Goal: Information Seeking & Learning: Learn about a topic

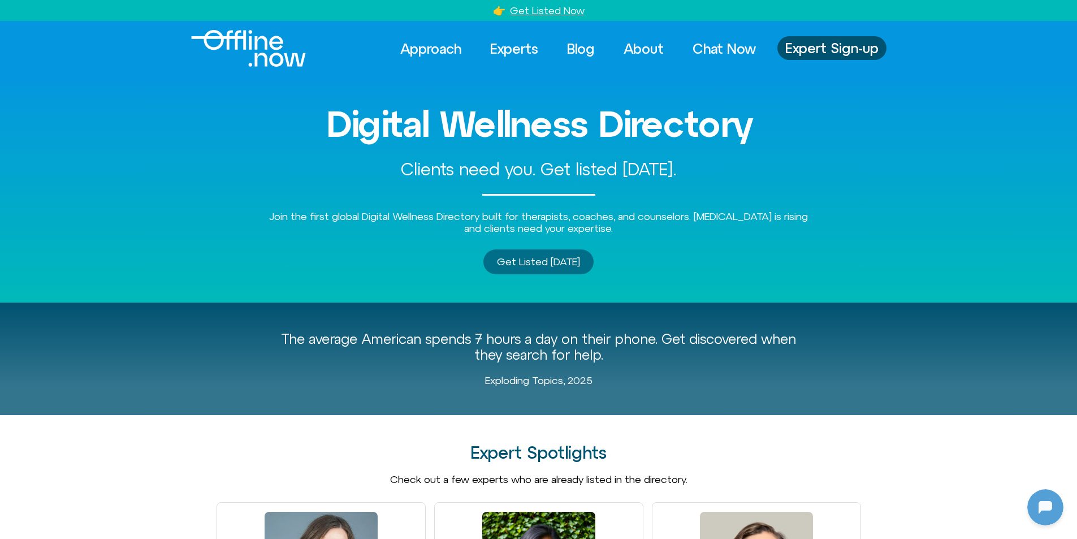
click at [548, 265] on span "Get Listed Today" at bounding box center [538, 261] width 83 height 11
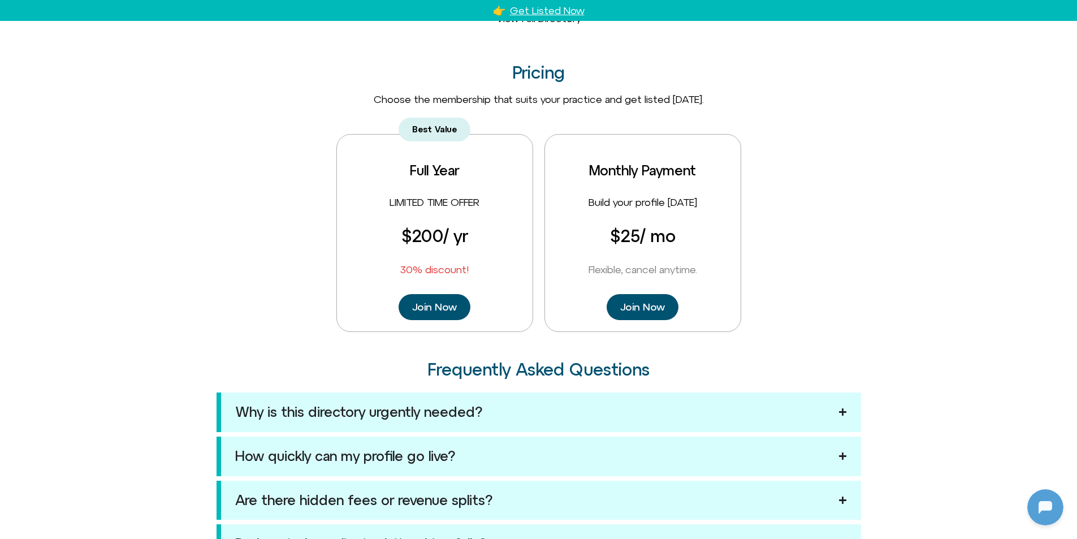
scroll to position [822, 0]
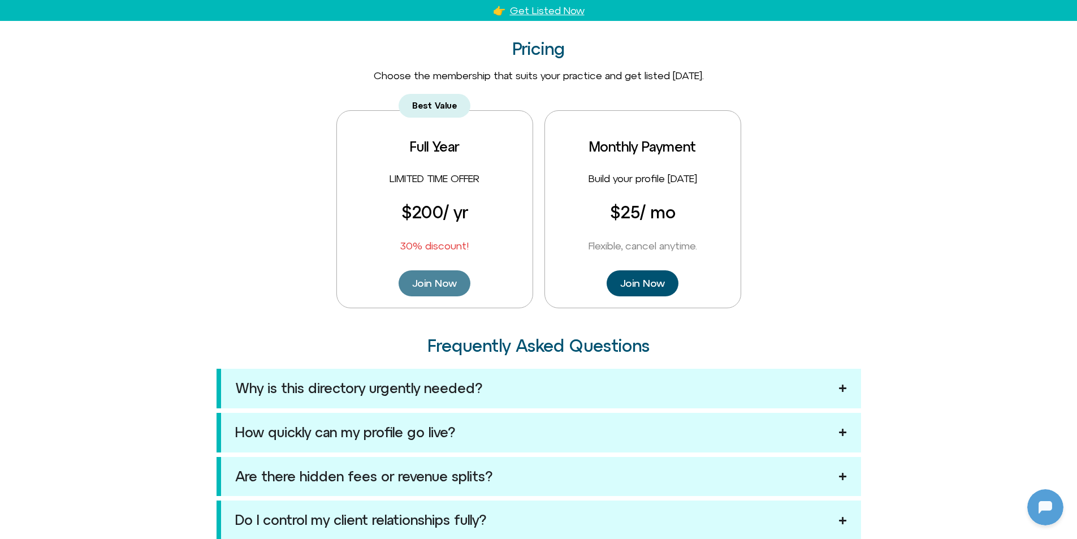
click at [436, 280] on span "Join Now" at bounding box center [434, 283] width 45 height 12
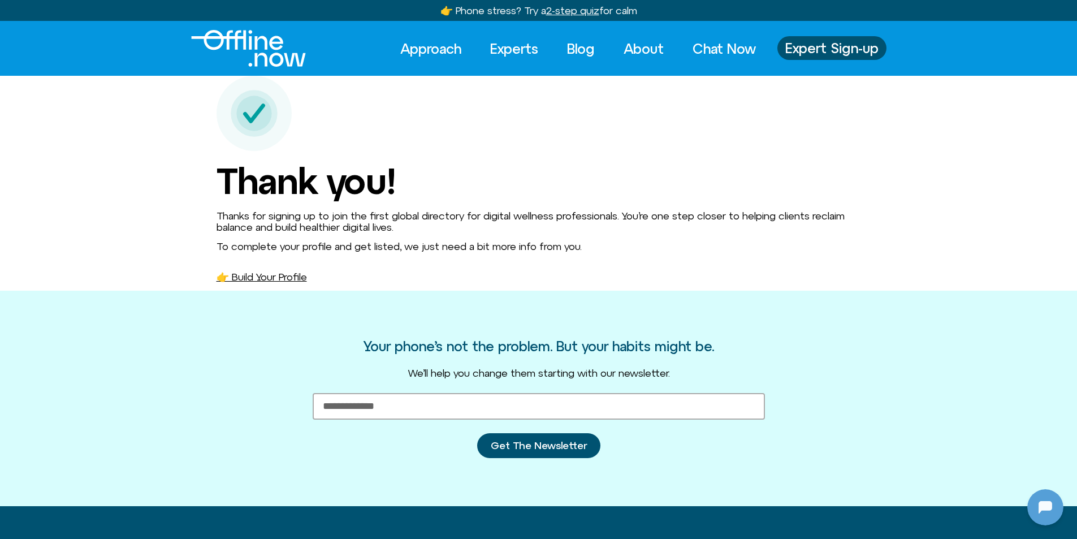
click at [284, 272] on link "👉 Build Your Profile" at bounding box center [261, 277] width 90 height 12
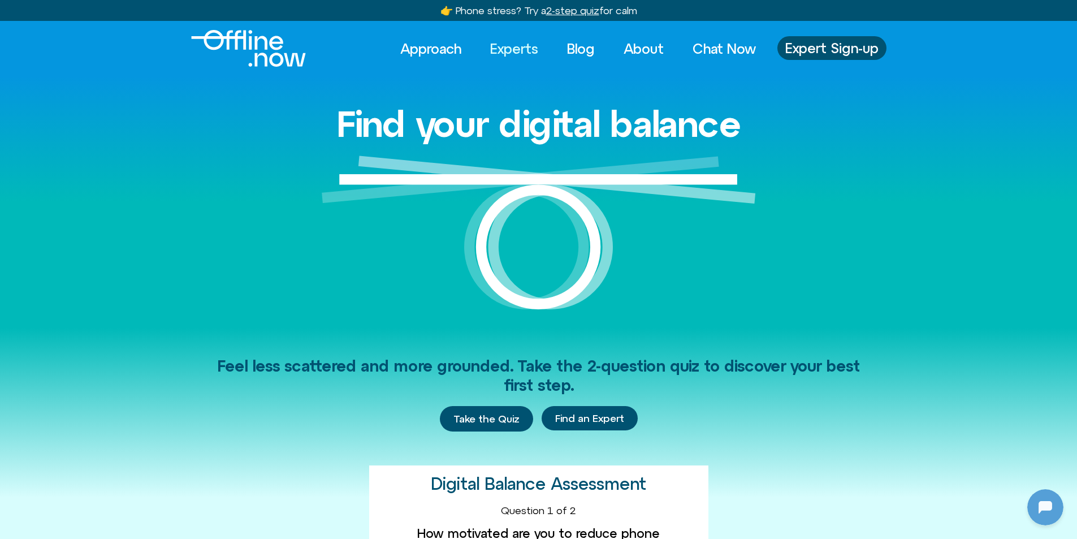
click at [499, 46] on link "Experts" at bounding box center [514, 48] width 68 height 25
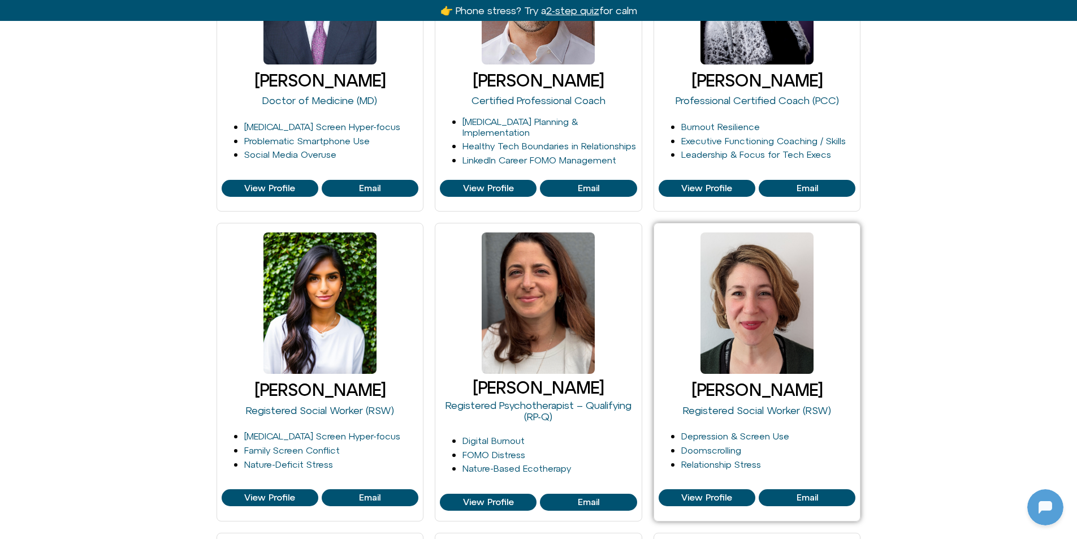
scroll to position [904, 0]
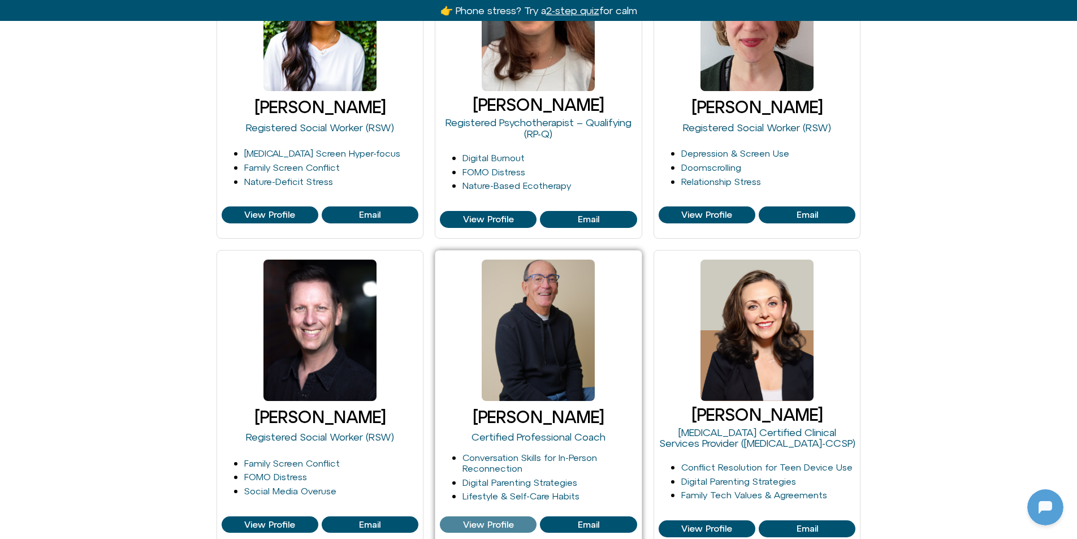
click at [469, 518] on link "View Profile" at bounding box center [488, 524] width 97 height 17
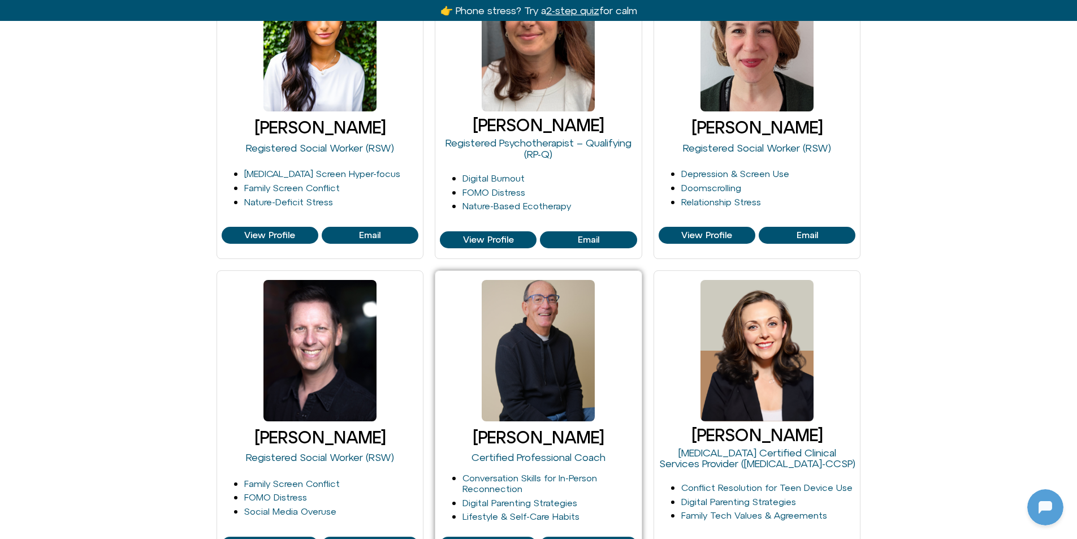
scroll to position [904, 0]
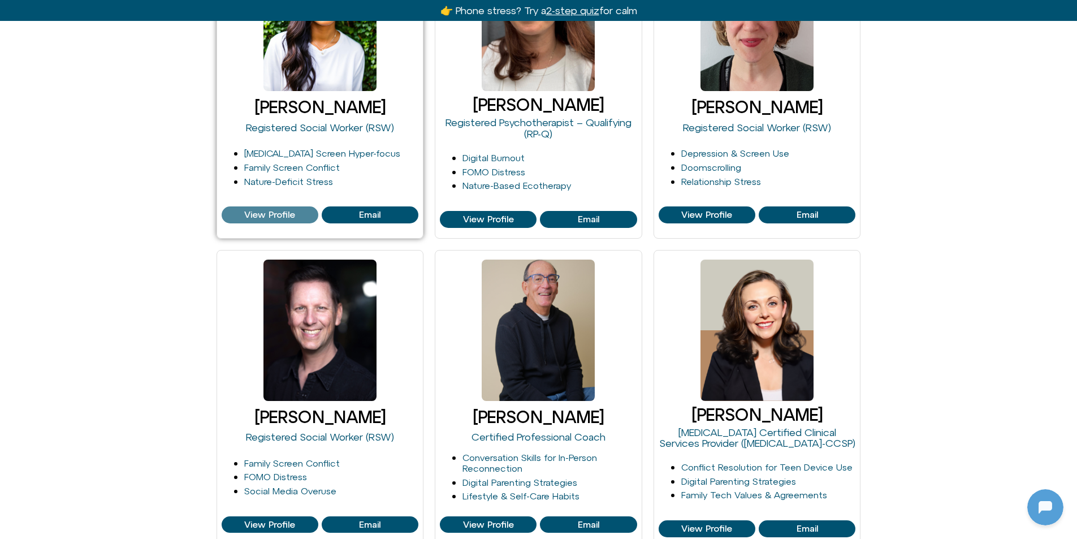
click at [279, 213] on span "View Profile" at bounding box center [269, 215] width 51 height 10
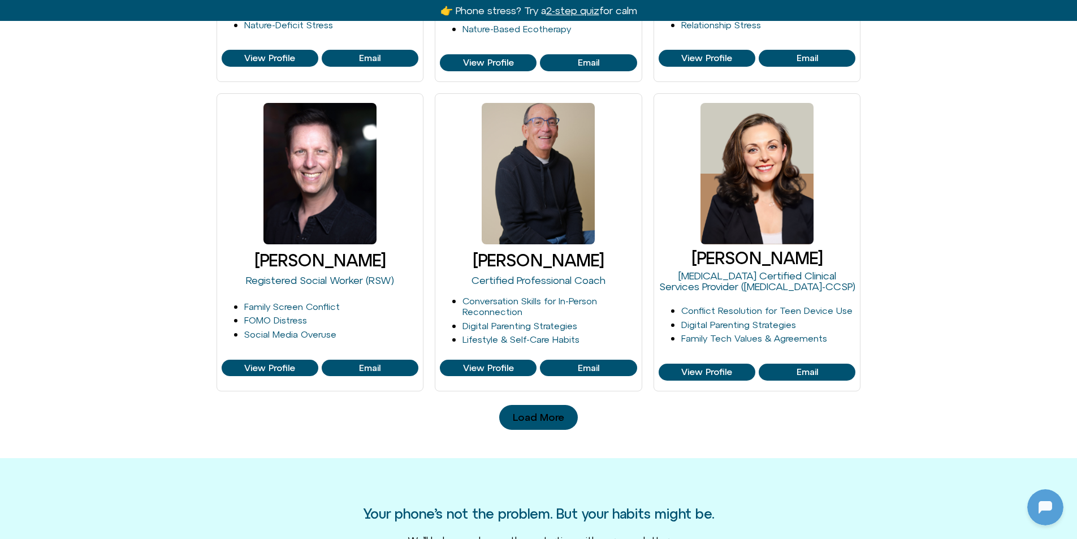
scroll to position [1074, 0]
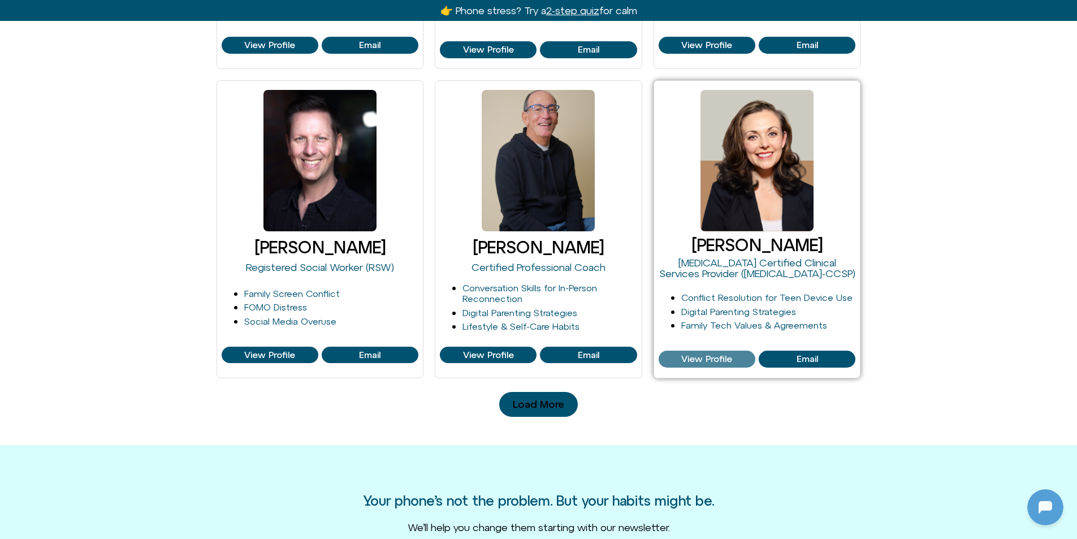
click at [701, 352] on link "View Profile" at bounding box center [707, 358] width 97 height 17
click at [542, 397] on link "Load More" at bounding box center [538, 404] width 79 height 25
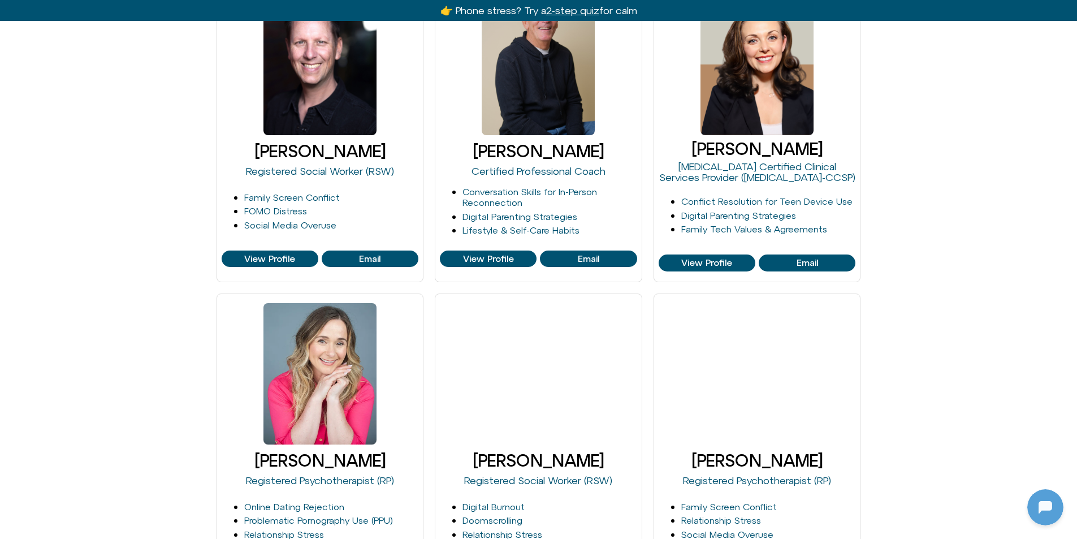
scroll to position [1300, 0]
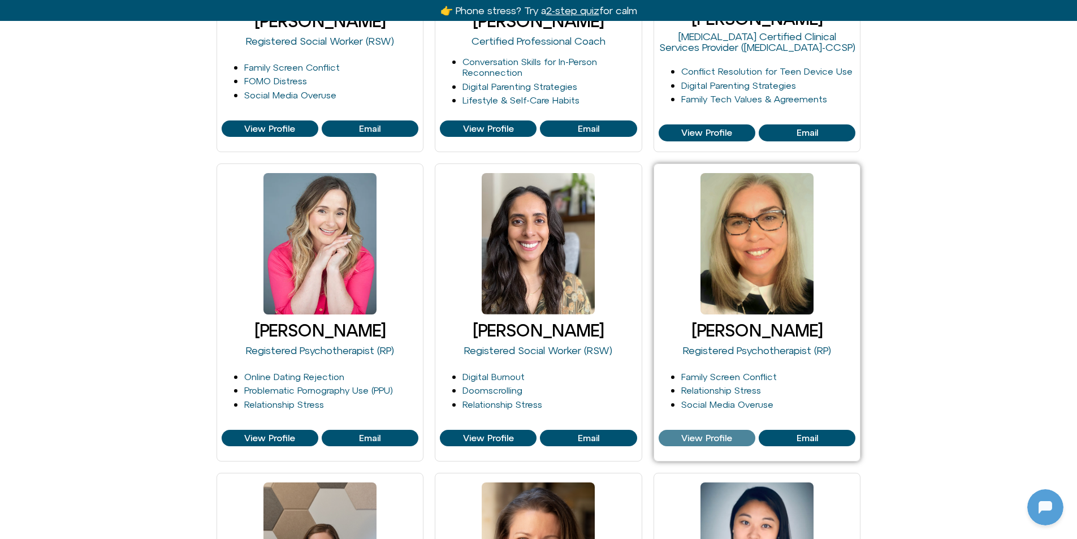
click at [730, 435] on span "View Profile" at bounding box center [706, 438] width 51 height 10
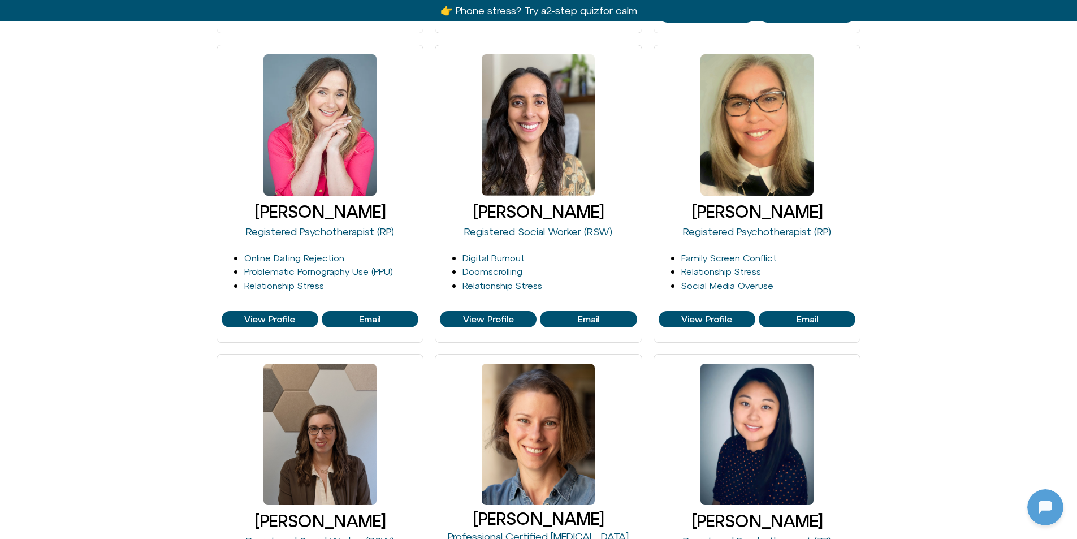
scroll to position [1526, 0]
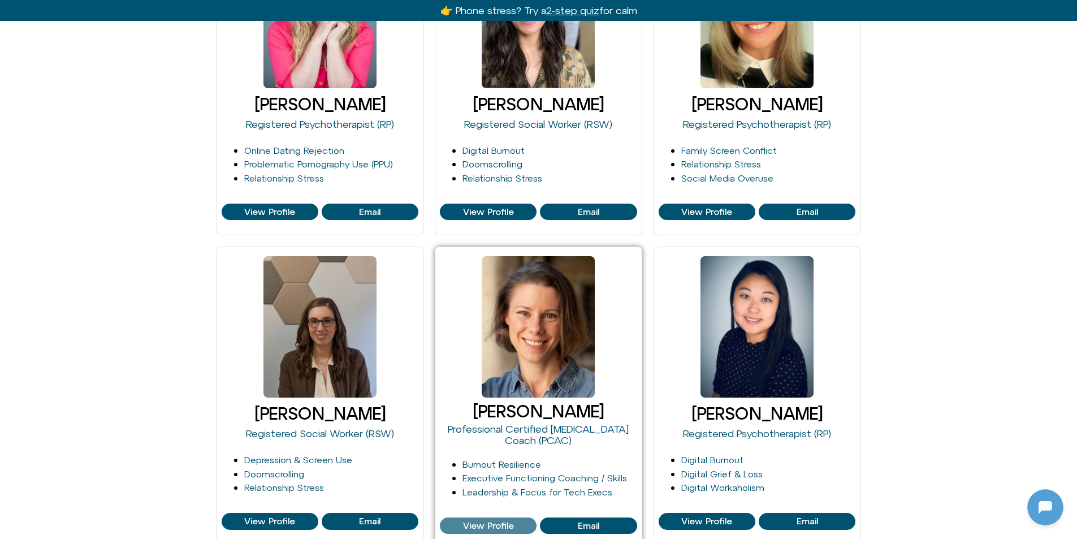
click at [491, 522] on span "View Profile" at bounding box center [488, 526] width 51 height 10
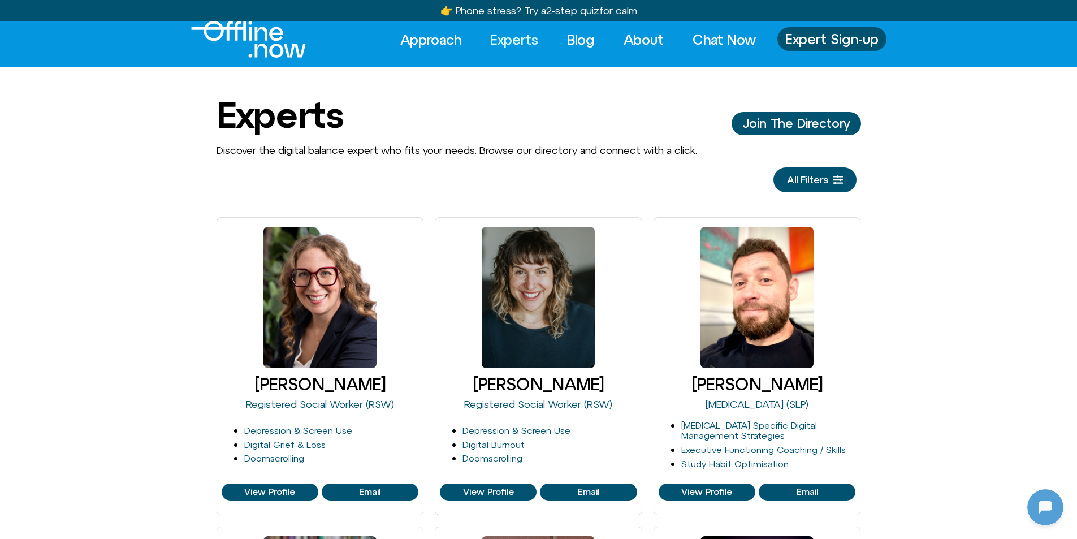
scroll to position [0, 0]
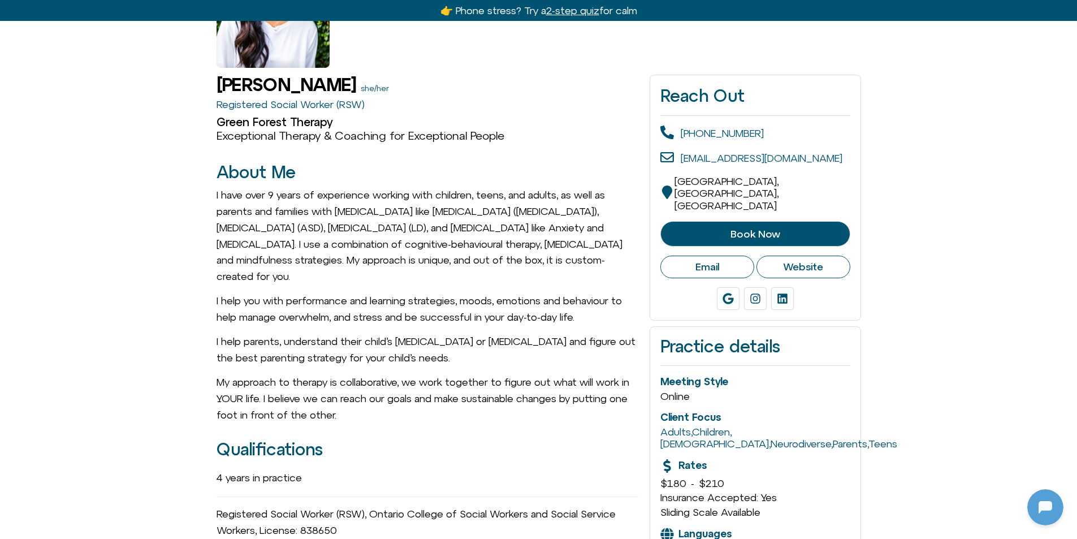
scroll to position [226, 0]
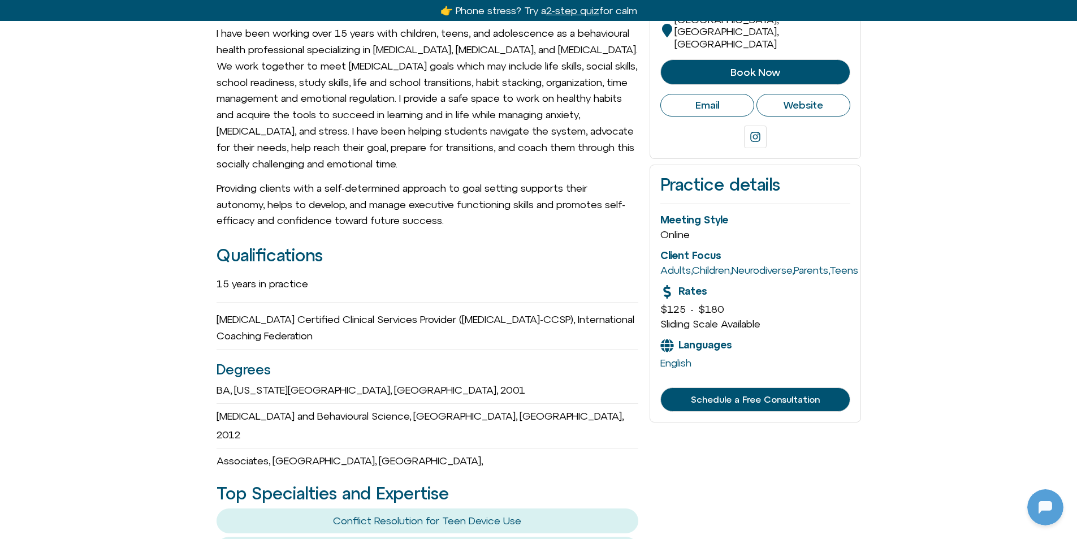
scroll to position [170, 0]
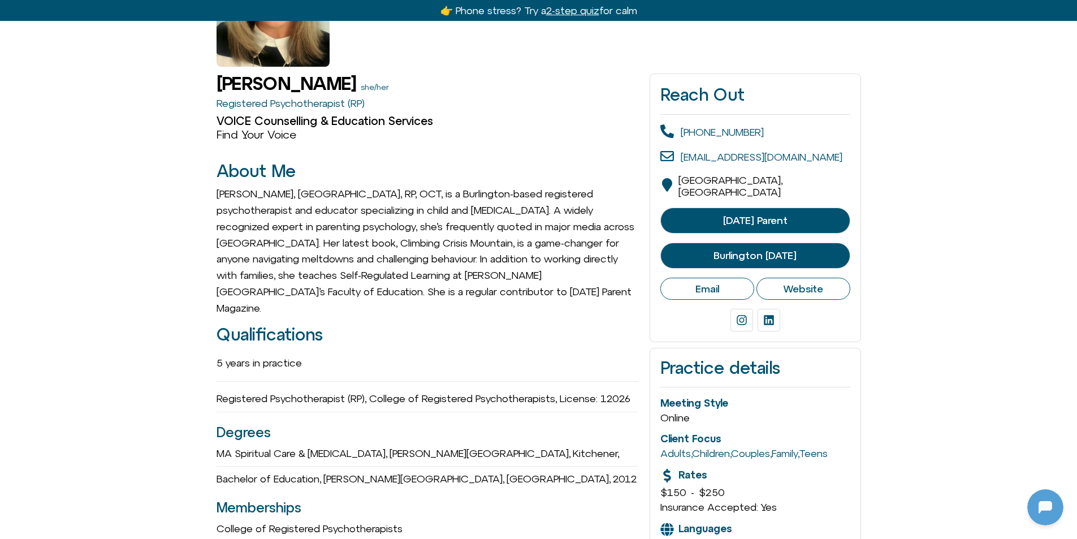
scroll to position [113, 0]
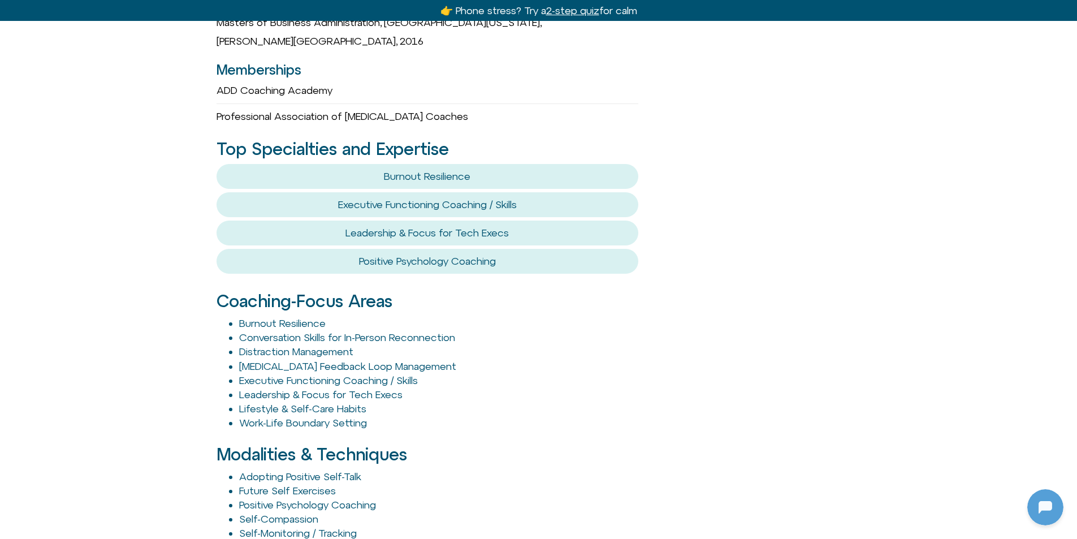
scroll to position [509, 0]
